Goal: Task Accomplishment & Management: Manage account settings

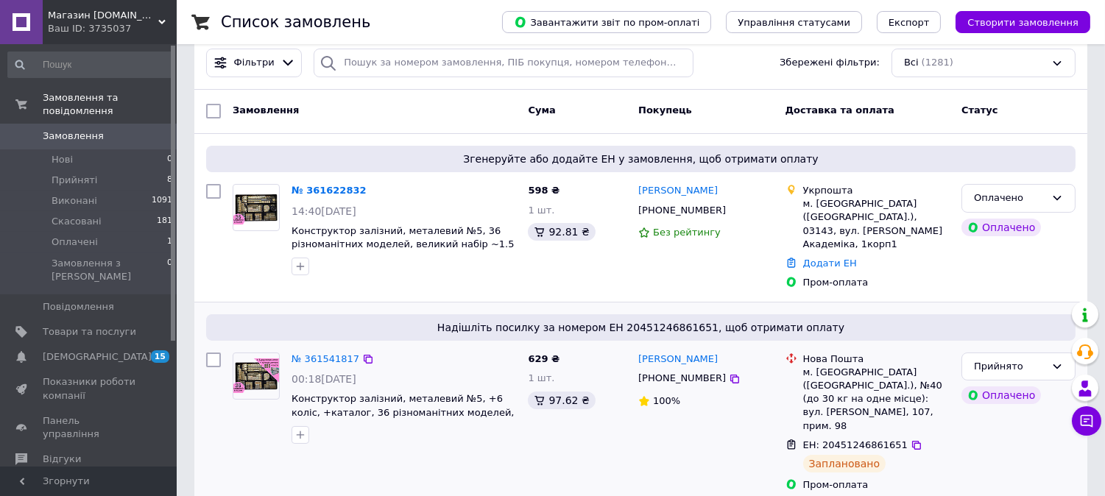
scroll to position [118, 0]
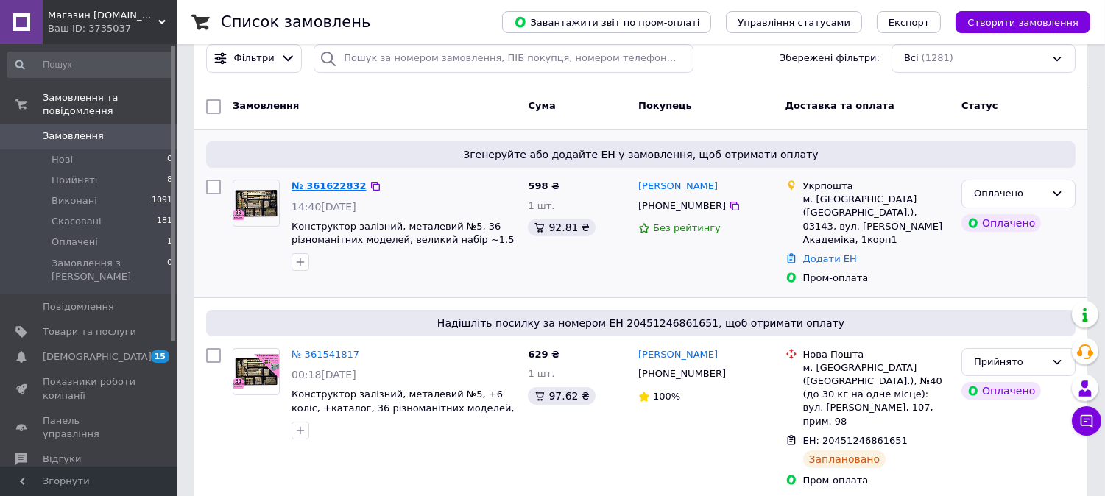
click at [326, 180] on link "№ 361622832" at bounding box center [329, 185] width 75 height 11
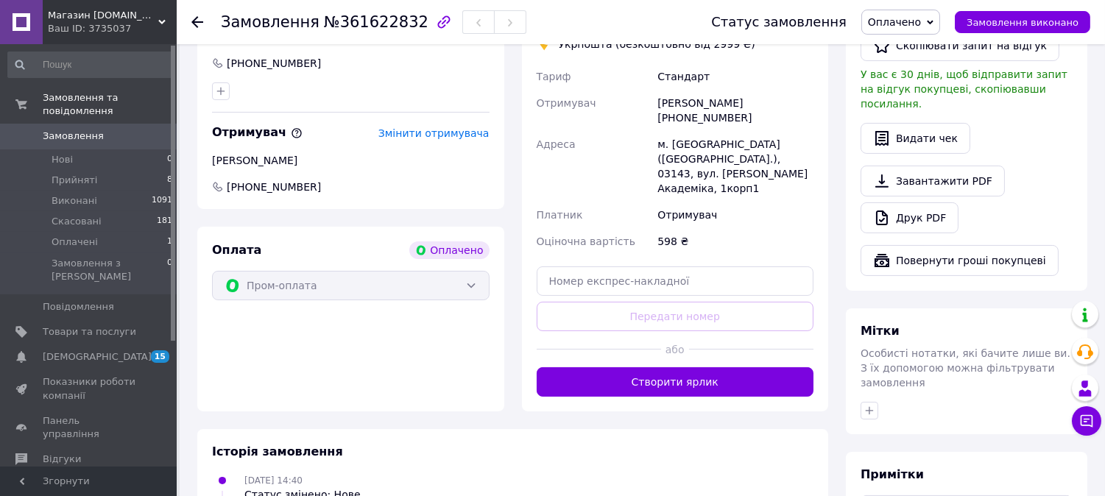
scroll to position [381, 0]
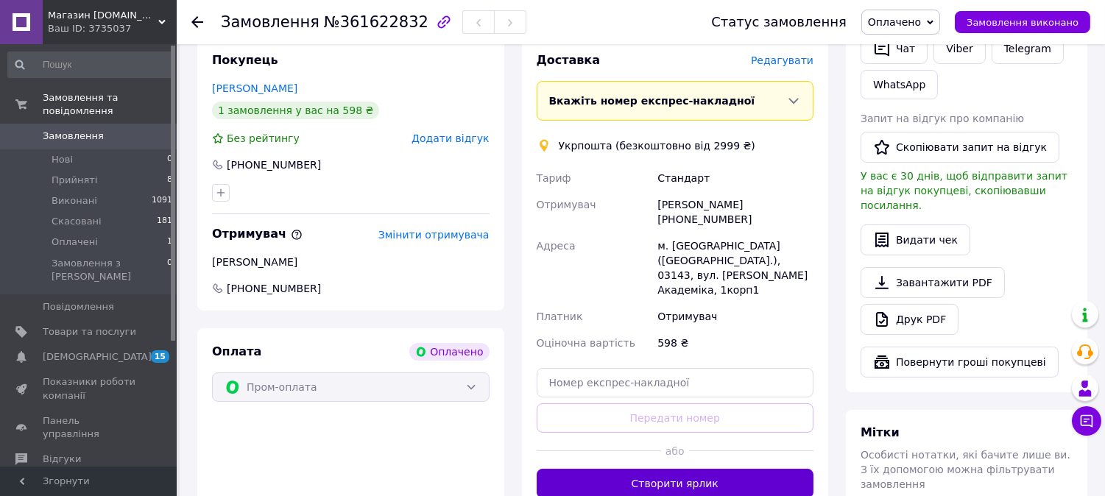
click at [617, 469] on button "Створити ярлик" at bounding box center [676, 483] width 278 height 29
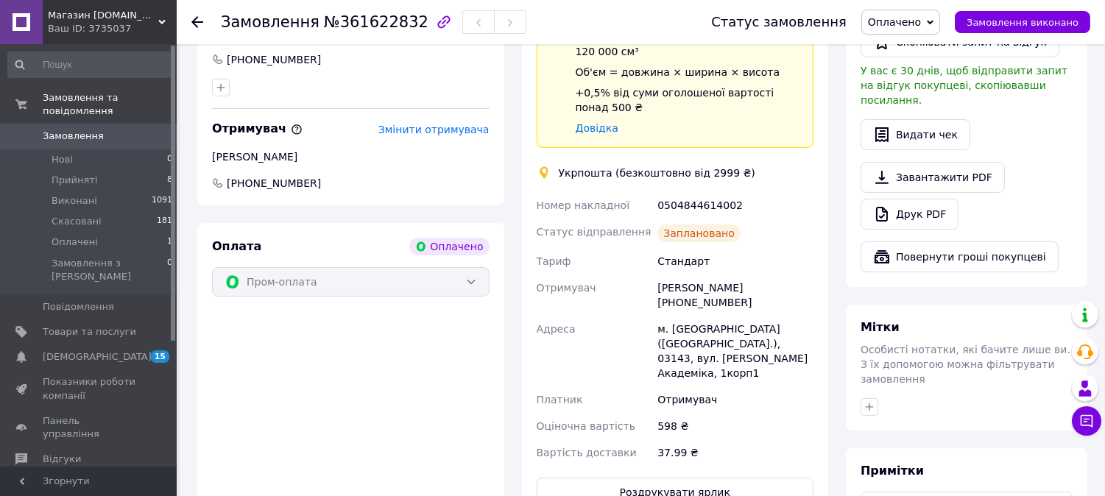
scroll to position [488, 0]
drag, startPoint x: 734, startPoint y: 188, endPoint x: 658, endPoint y: 190, distance: 75.9
click at [658, 191] on div "0504844614002" at bounding box center [736, 204] width 162 height 27
copy div "0504844614002"
click at [784, 274] on div "[PERSON_NAME] [PHONE_NUMBER]" at bounding box center [736, 294] width 162 height 41
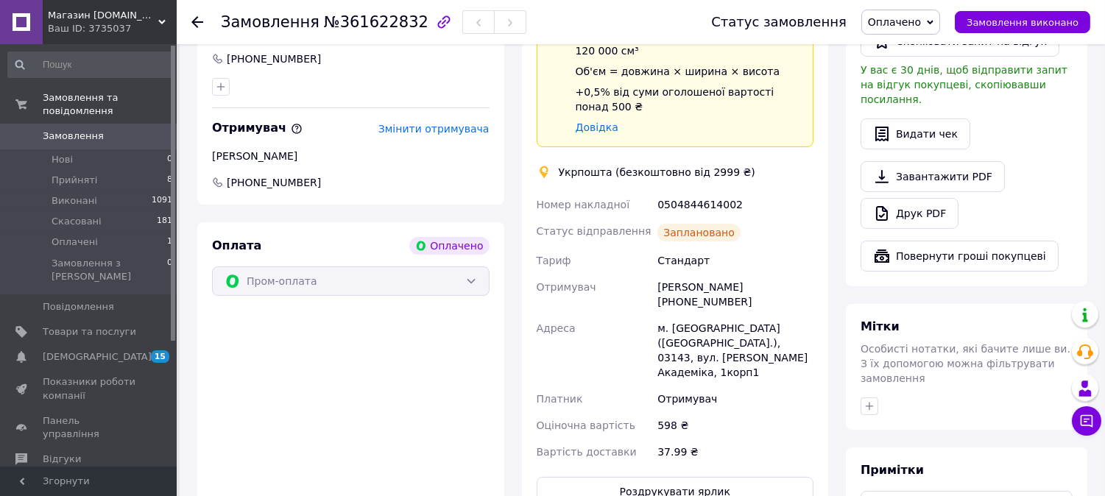
click at [784, 274] on div "[PERSON_NAME] [PHONE_NUMBER]" at bounding box center [736, 294] width 162 height 41
copy div "380987312863"
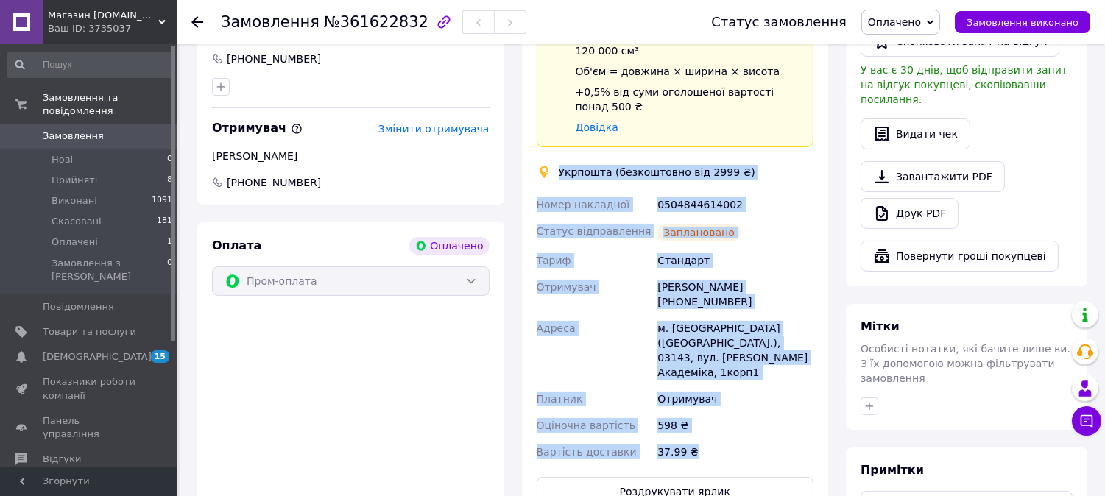
drag, startPoint x: 560, startPoint y: 160, endPoint x: 707, endPoint y: 401, distance: 282.3
click at [707, 401] on div "Доставка Редагувати Спецтариф Укрпошта Стандарт 35 ₴ - до 30 кг і об'ємом до 20…" at bounding box center [676, 226] width 278 height 560
copy div "Укрпошта (безкоштовно від 2999 ₴) Номер накладної 0504844614002 Статус відправл…"
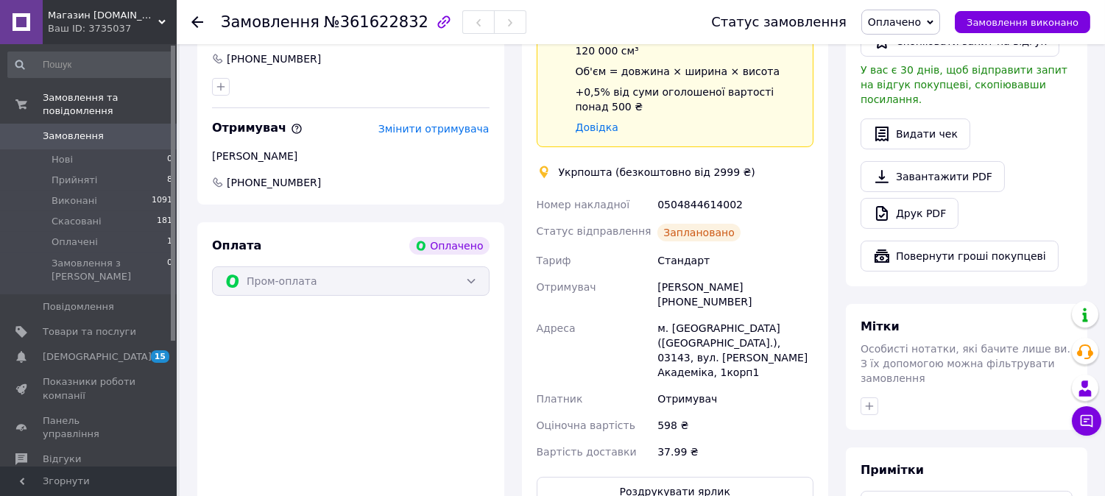
click at [200, 16] on icon at bounding box center [197, 22] width 12 height 12
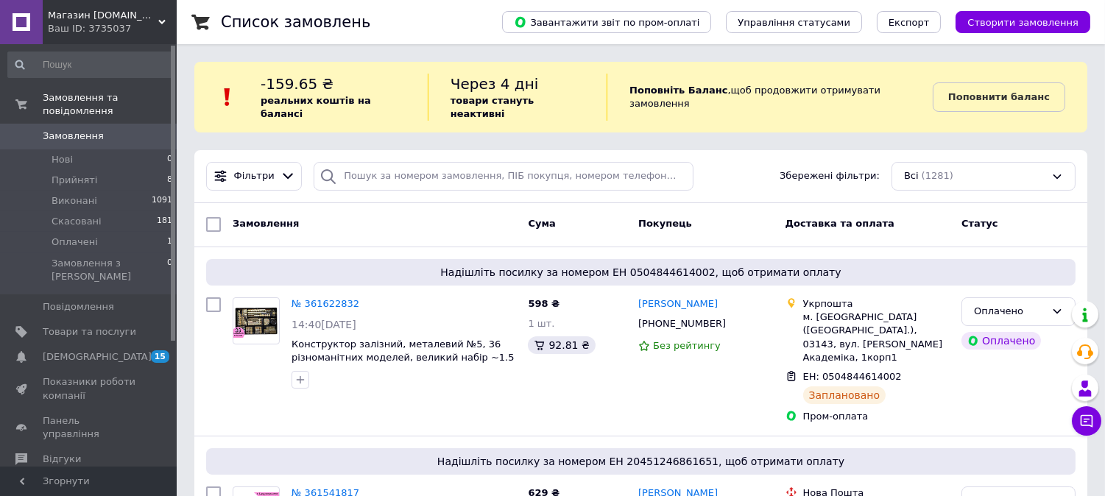
click at [68, 130] on span "Замовлення" at bounding box center [73, 136] width 61 height 13
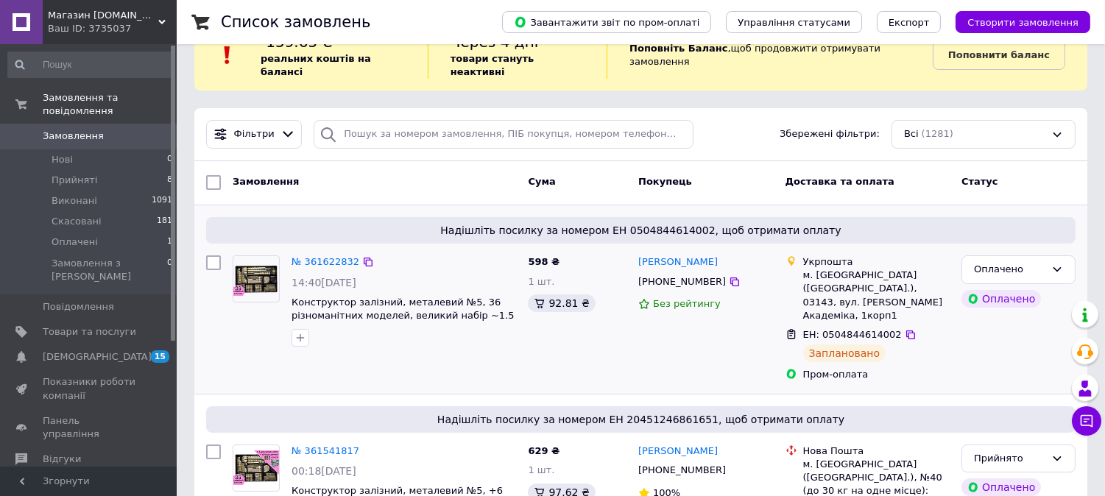
scroll to position [41, 0]
click at [331, 258] on link "№ 361622832" at bounding box center [326, 263] width 68 height 11
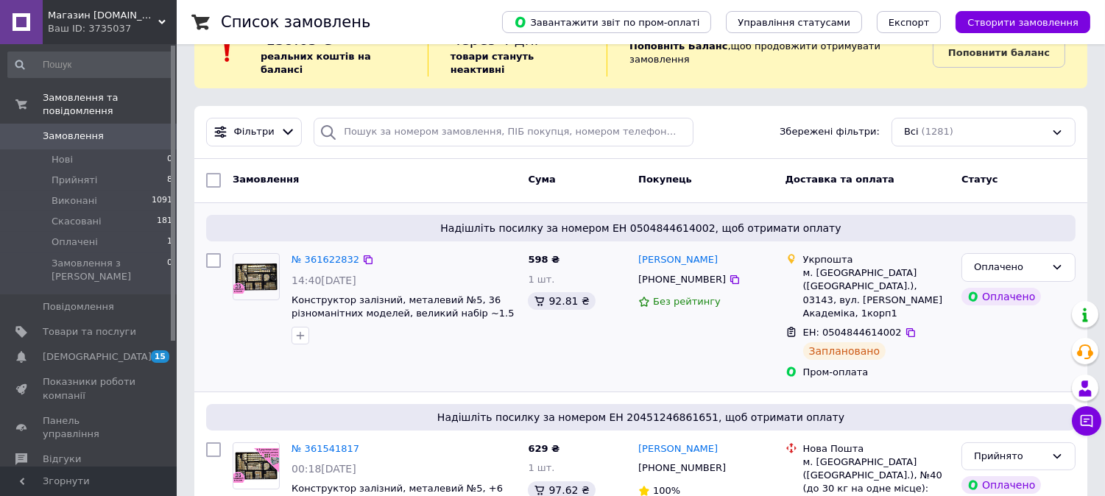
scroll to position [45, 0]
click at [317, 253] on link "№ 361622832" at bounding box center [326, 258] width 68 height 11
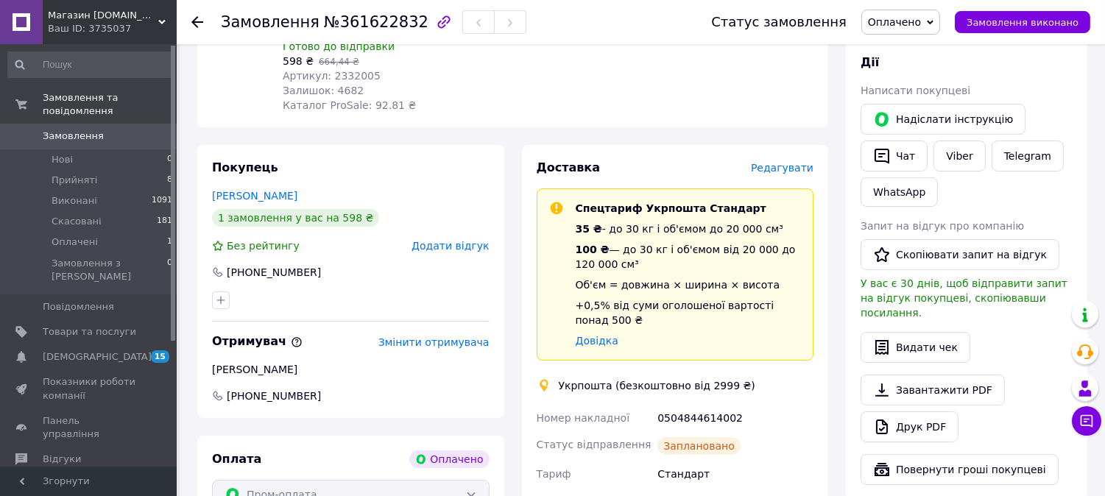
scroll to position [275, 0]
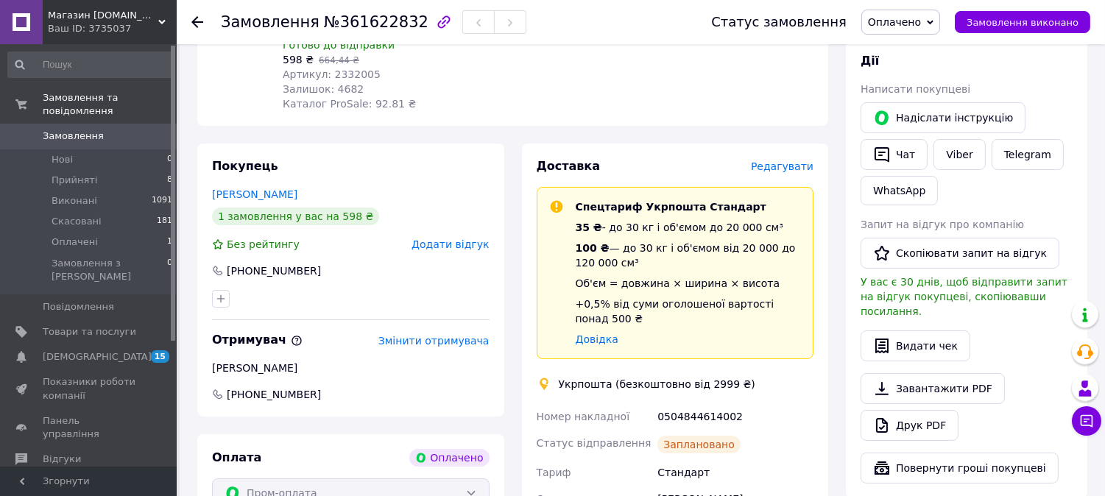
click at [266, 264] on div "[PHONE_NUMBER]" at bounding box center [273, 271] width 97 height 15
copy div "380964348833"
click at [278, 264] on div "[PHONE_NUMBER]" at bounding box center [273, 271] width 97 height 15
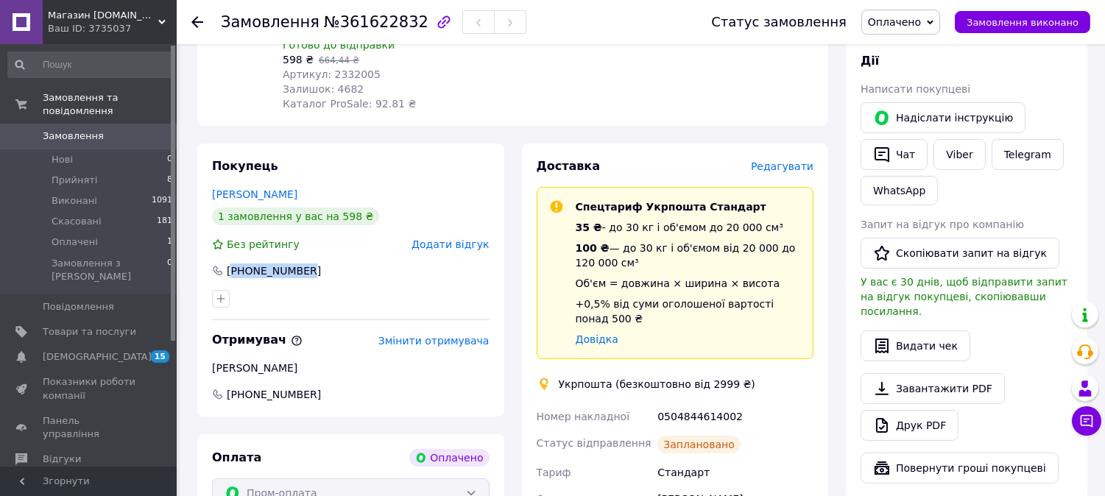
click at [278, 264] on div "[PHONE_NUMBER]" at bounding box center [273, 271] width 97 height 15
copy div "380964348833"
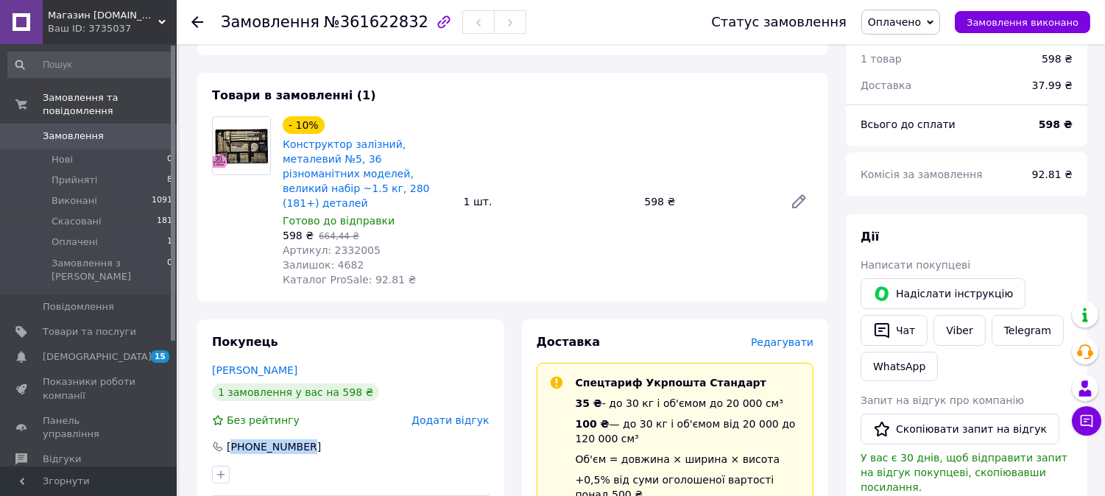
scroll to position [99, 0]
click at [113, 124] on link "Замовлення 0" at bounding box center [90, 136] width 181 height 25
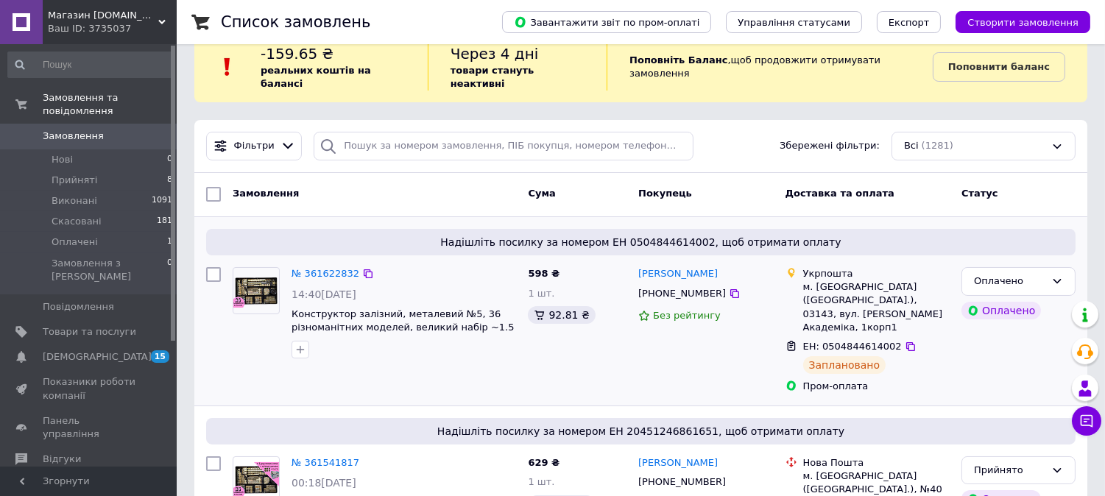
scroll to position [31, 0]
click at [319, 267] on link "№ 361622832" at bounding box center [326, 272] width 68 height 11
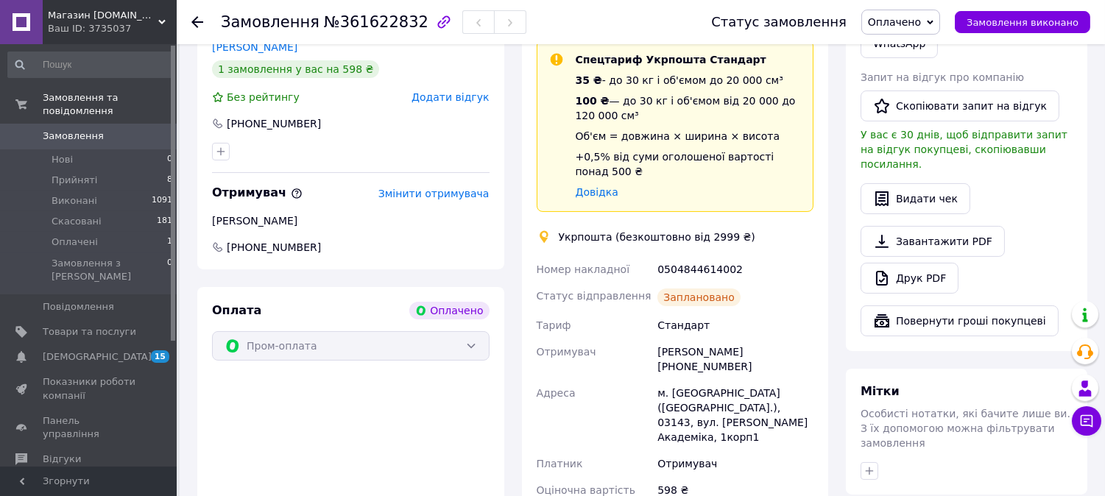
scroll to position [442, 0]
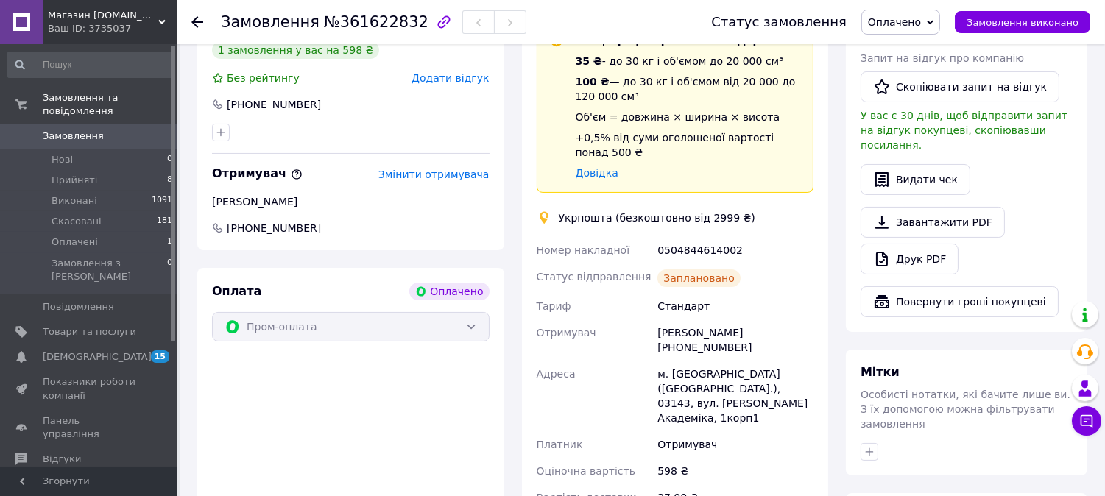
click at [560, 211] on div "Укрпошта (безкоштовно від 2999 ₴)" at bounding box center [657, 218] width 204 height 15
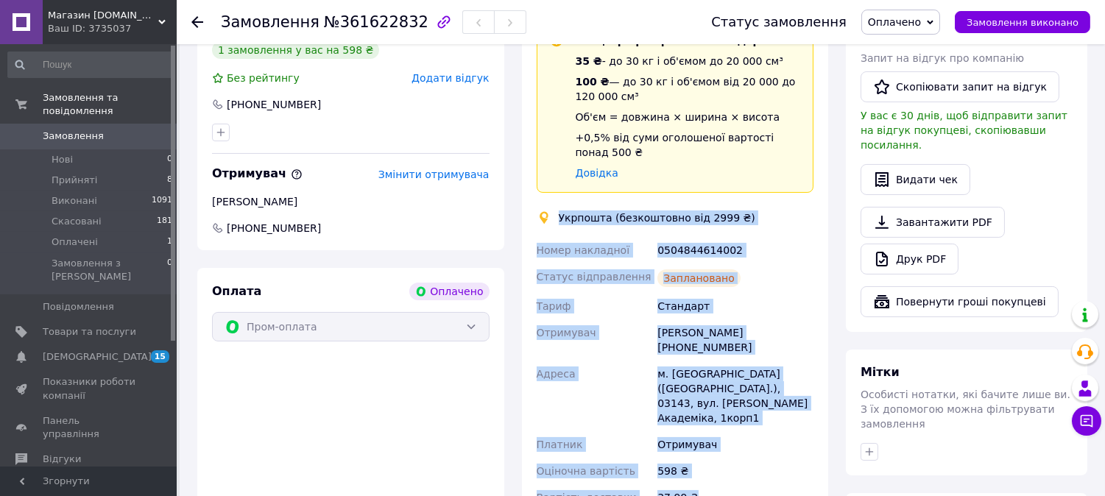
drag, startPoint x: 701, startPoint y: 459, endPoint x: 558, endPoint y: 200, distance: 296.4
click at [558, 200] on div "Доставка Редагувати Спецтариф Укрпошта Стандарт 35 ₴ - до 30 кг і об'ємом до 20…" at bounding box center [676, 272] width 278 height 560
copy div "Укрпошта (безкоштовно від 2999 ₴) Номер накладної 0504844614002 Статус відправл…"
click at [918, 22] on span "Оплачено" at bounding box center [894, 22] width 53 height 12
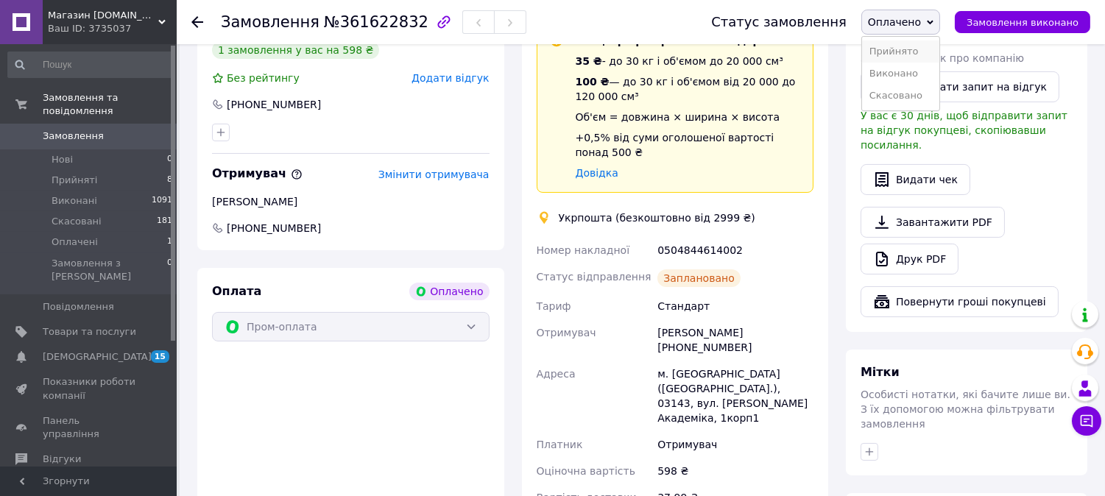
click at [911, 46] on li "Прийнято" at bounding box center [900, 52] width 77 height 22
click at [104, 130] on span "Замовлення" at bounding box center [90, 136] width 94 height 13
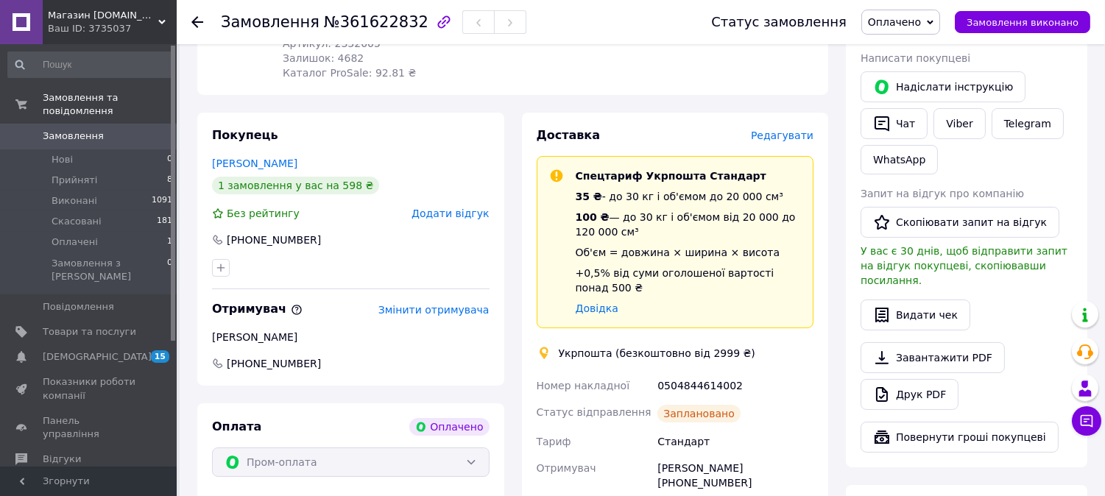
scroll to position [323, 0]
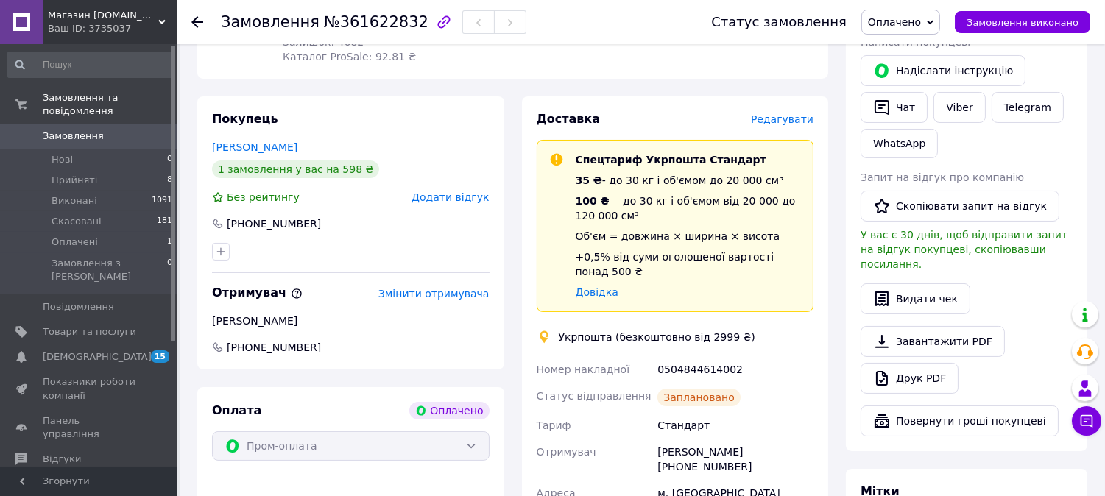
click at [208, 127] on div "Покупець [PERSON_NAME] 1 замовлення у вас на 598 ₴ Без рейтингу Додати відгук […" at bounding box center [350, 232] width 307 height 273
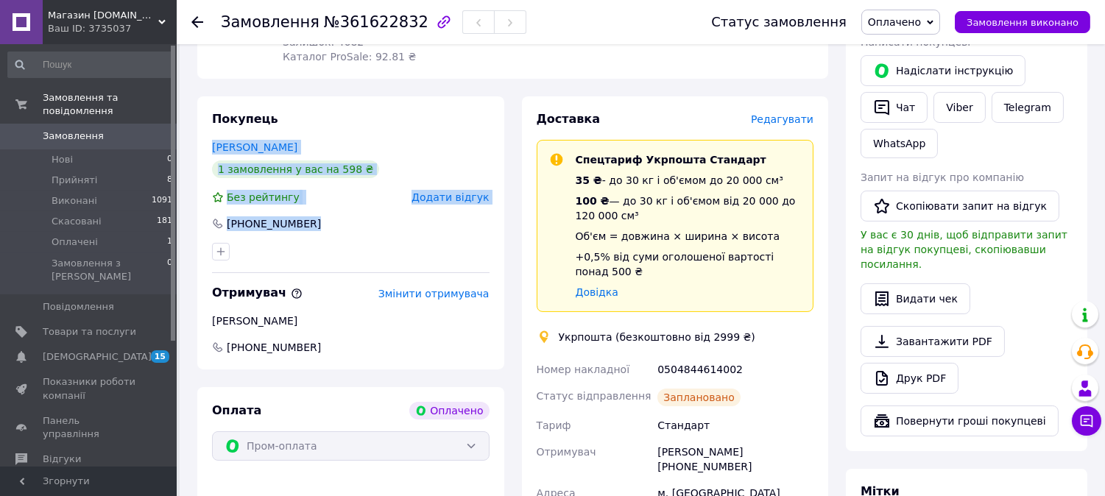
drag, startPoint x: 208, startPoint y: 127, endPoint x: 333, endPoint y: 206, distance: 148.3
click at [333, 206] on div "Покупець [PERSON_NAME] 1 замовлення у вас на 598 ₴ Без рейтингу Додати відгук […" at bounding box center [350, 232] width 307 height 273
copy div "[PERSON_NAME] 1 замовлення у вас на 598 ₴ Без рейтингу Додати відгук [PHONE_NUM…"
